Goal: Task Accomplishment & Management: Manage account settings

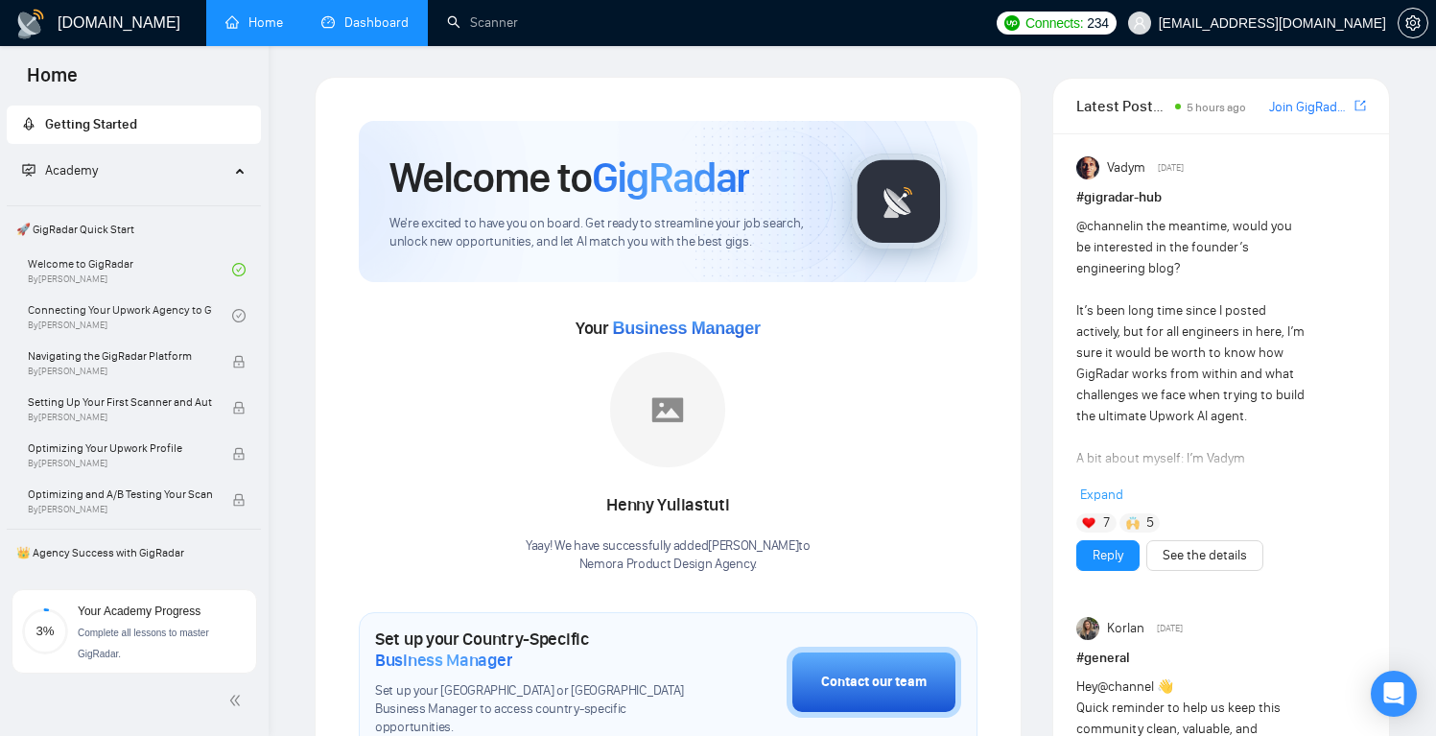
click at [340, 22] on link "Dashboard" at bounding box center [364, 22] width 87 height 16
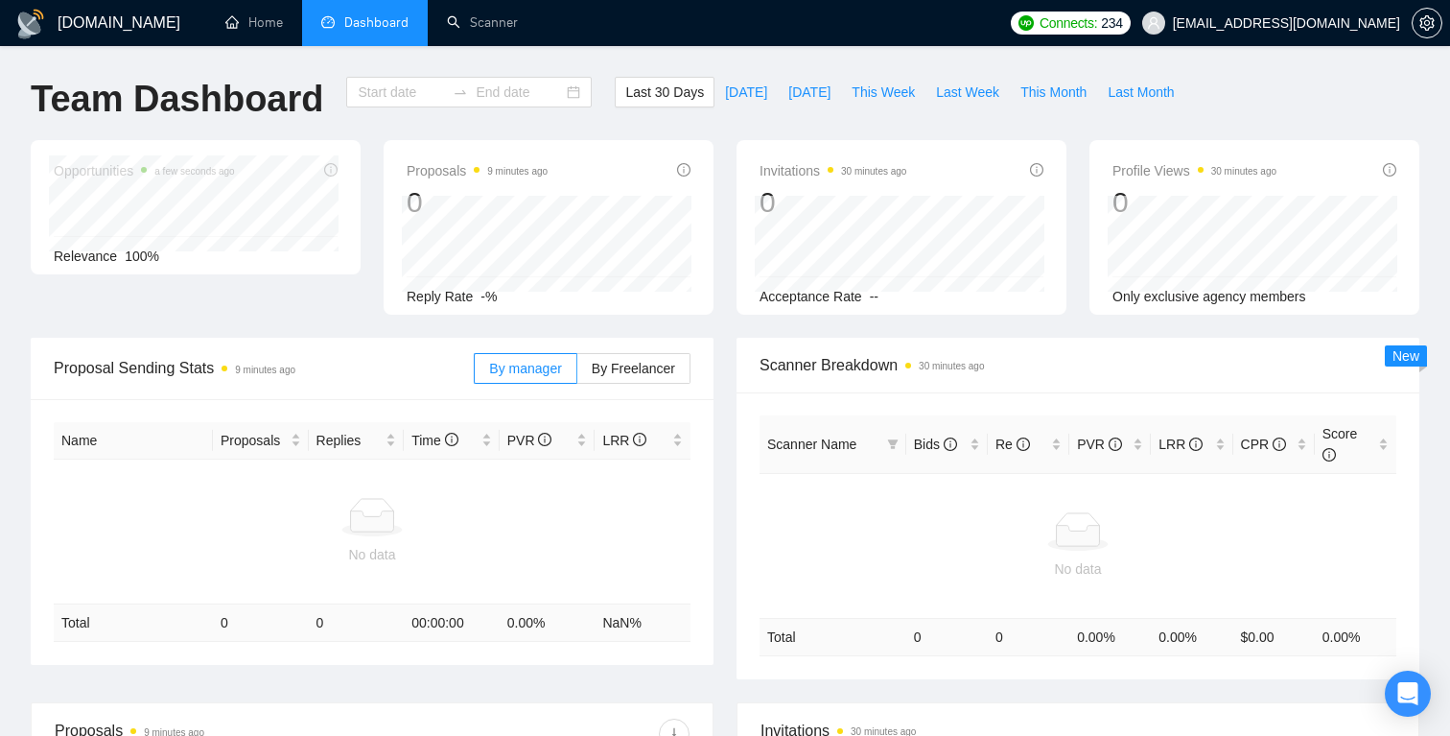
type input "[DATE]"
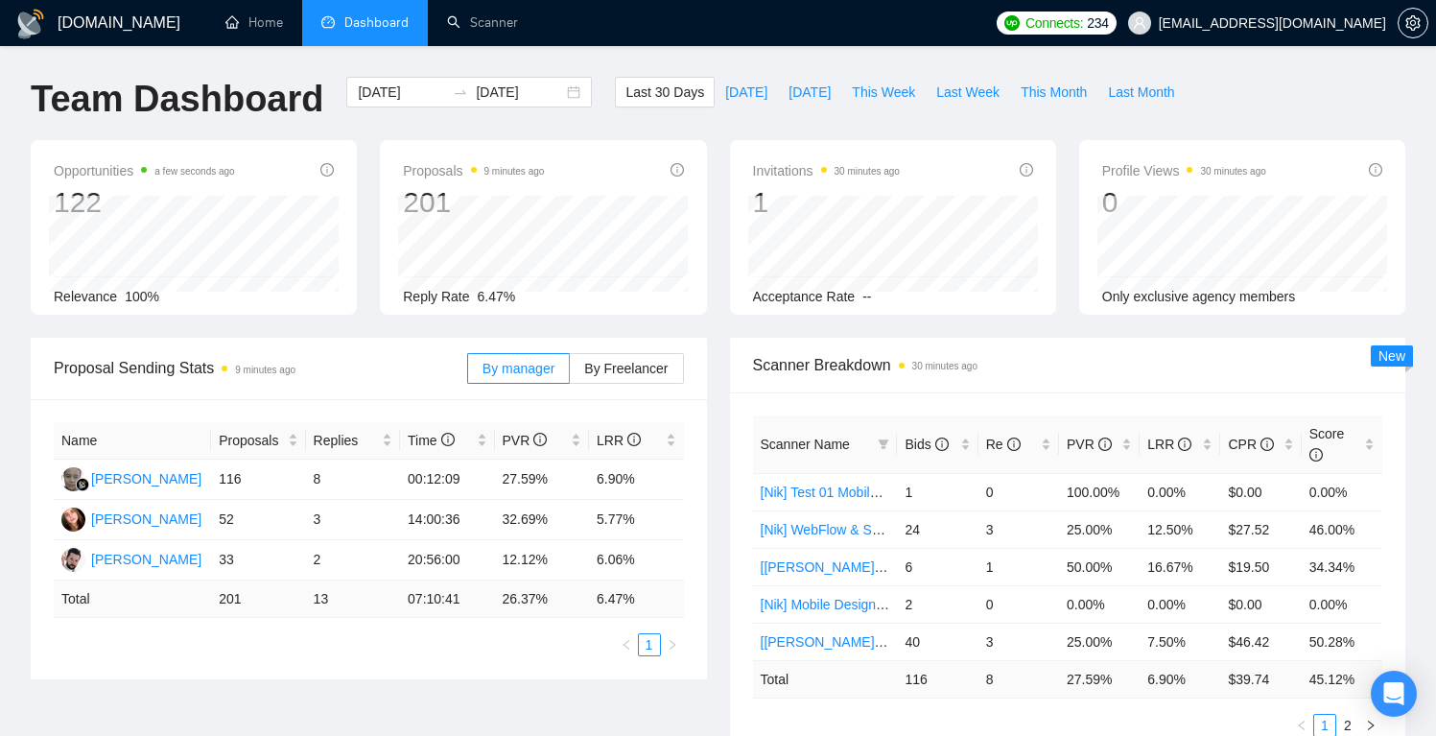
click at [387, 325] on div "Opportunities a few seconds ago 122 Relevance 100% Proposals 9 minutes ago 201 …" at bounding box center [717, 239] width 1397 height 198
